Goal: Navigation & Orientation: Find specific page/section

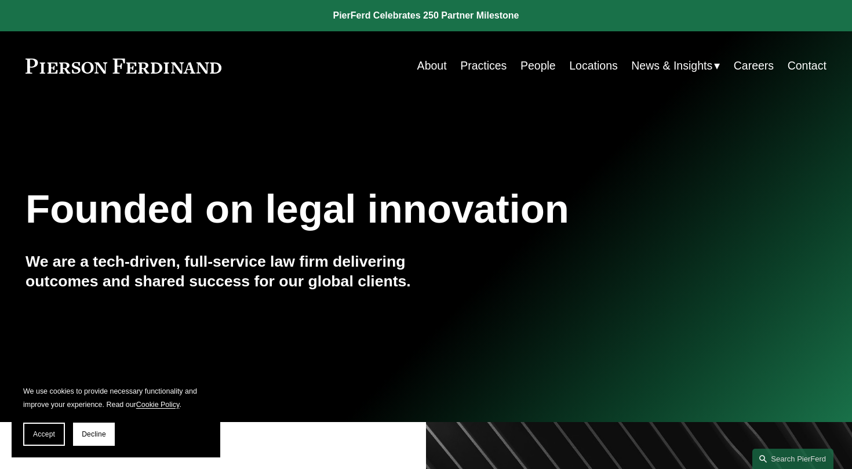
click at [435, 70] on link "About" at bounding box center [432, 65] width 30 height 23
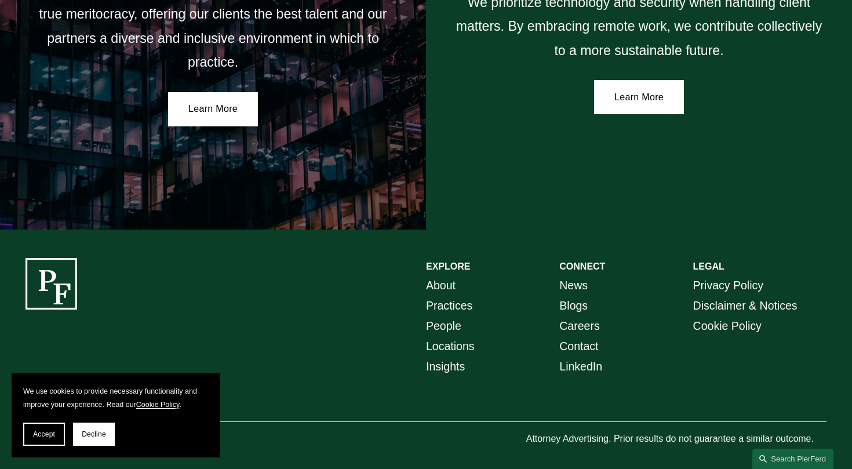
scroll to position [2077, 0]
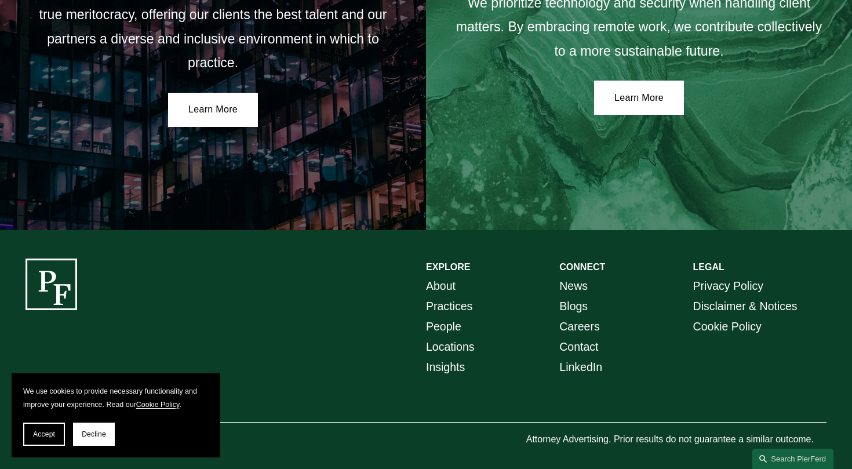
click at [450, 345] on link "Locations" at bounding box center [450, 347] width 49 height 20
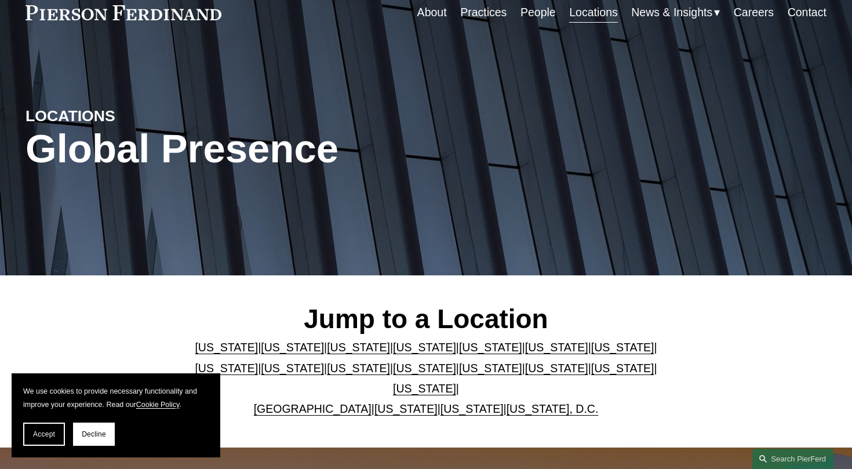
scroll to position [65, 0]
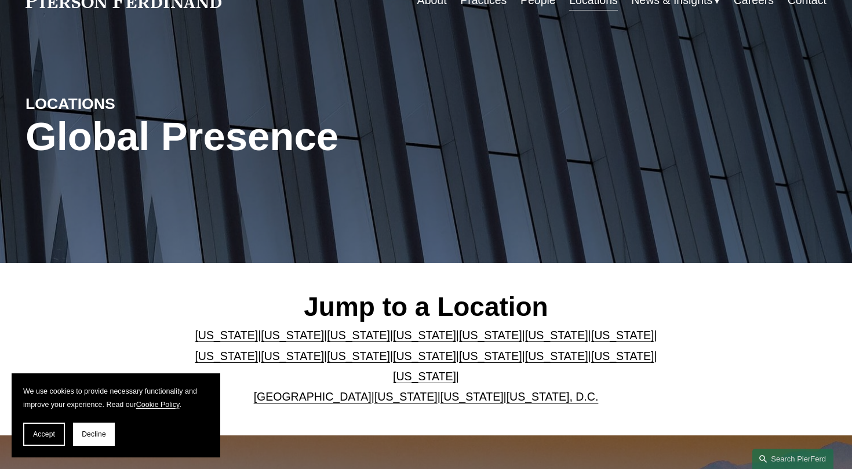
click at [588, 355] on link "Ohio" at bounding box center [556, 355] width 63 height 13
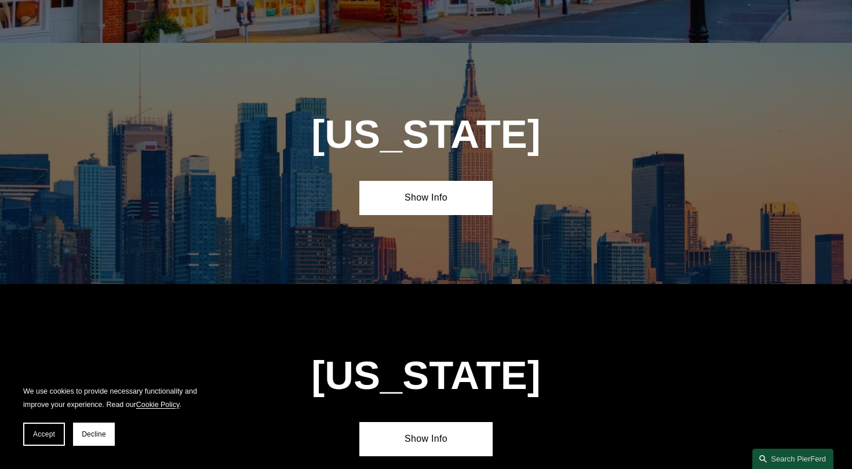
scroll to position [3391, 0]
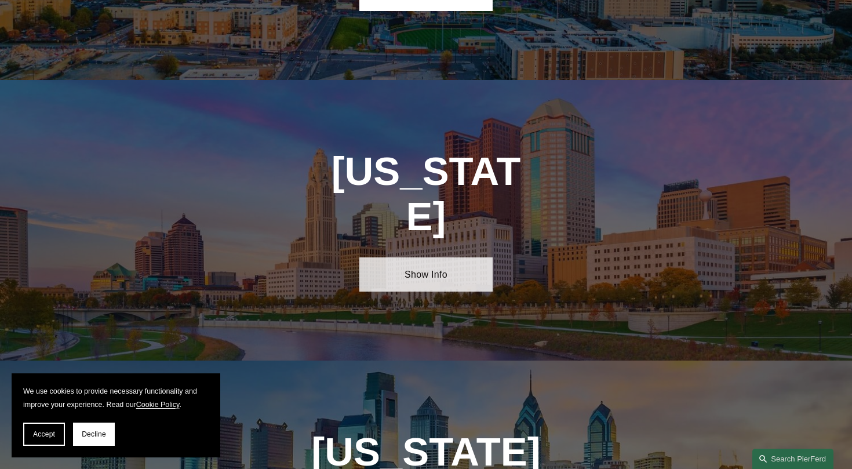
click at [415, 257] on link "Show Info" at bounding box center [425, 274] width 133 height 34
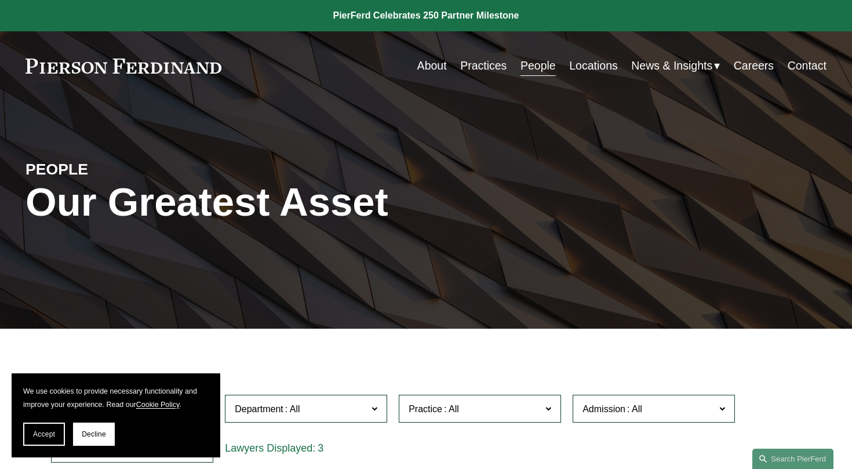
click at [0, 0] on span "News" at bounding box center [0, 0] width 0 height 0
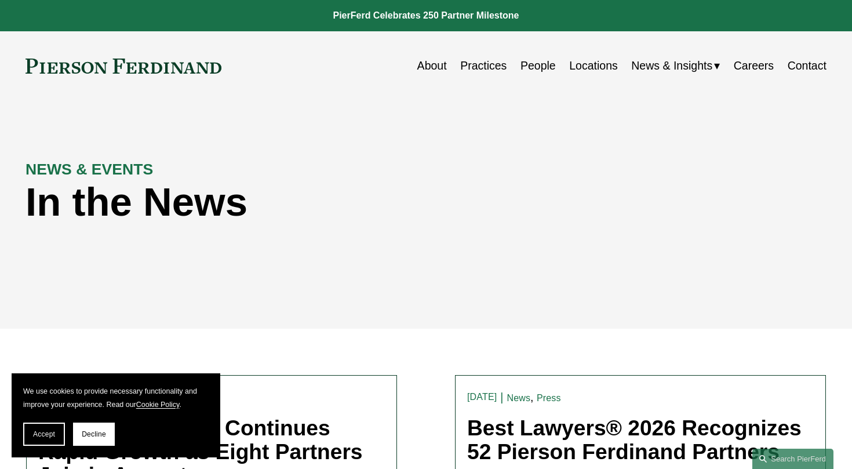
click at [422, 68] on link "About" at bounding box center [432, 65] width 30 height 23
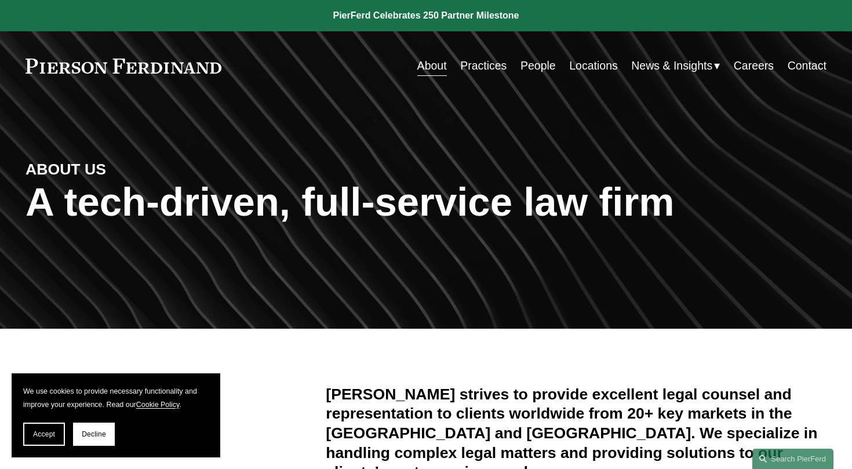
click at [762, 64] on link "Careers" at bounding box center [753, 65] width 40 height 23
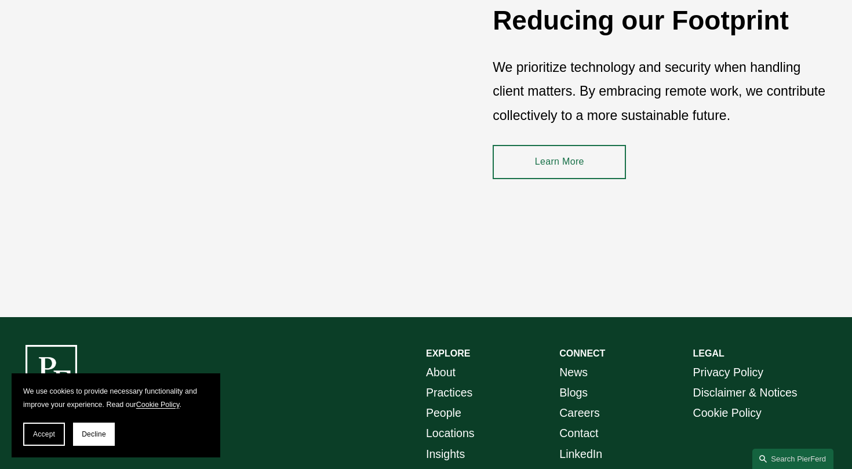
scroll to position [1641, 0]
